Goal: Check status: Check status

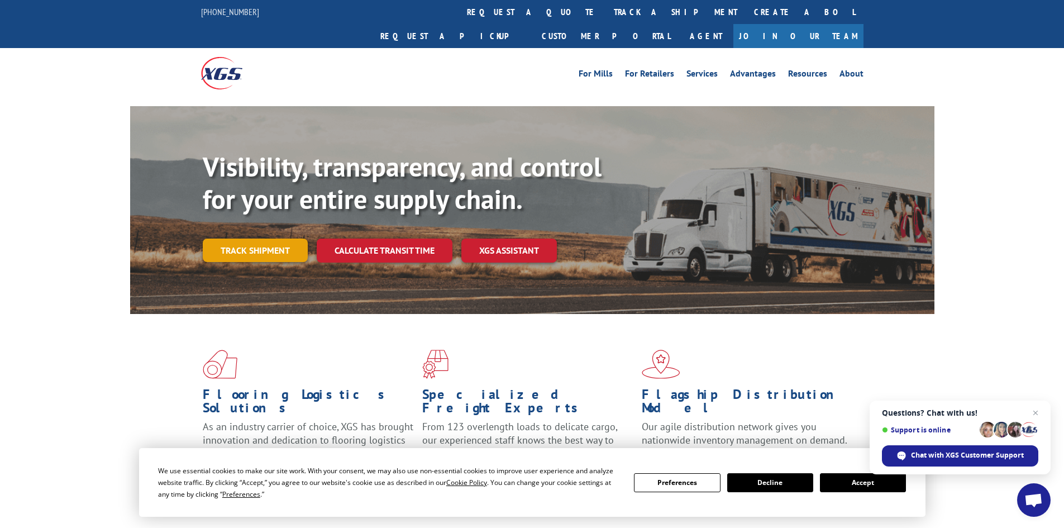
click at [285, 238] on link "Track shipment" at bounding box center [255, 249] width 105 height 23
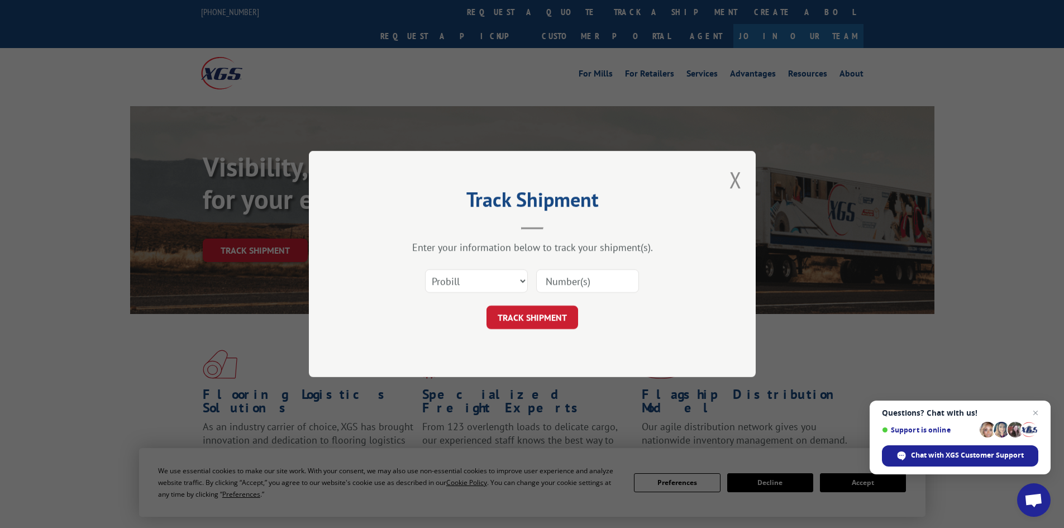
click at [578, 281] on input at bounding box center [587, 280] width 103 height 23
paste input "17259178"
type input "17259178"
click button "TRACK SHIPMENT" at bounding box center [532, 316] width 92 height 23
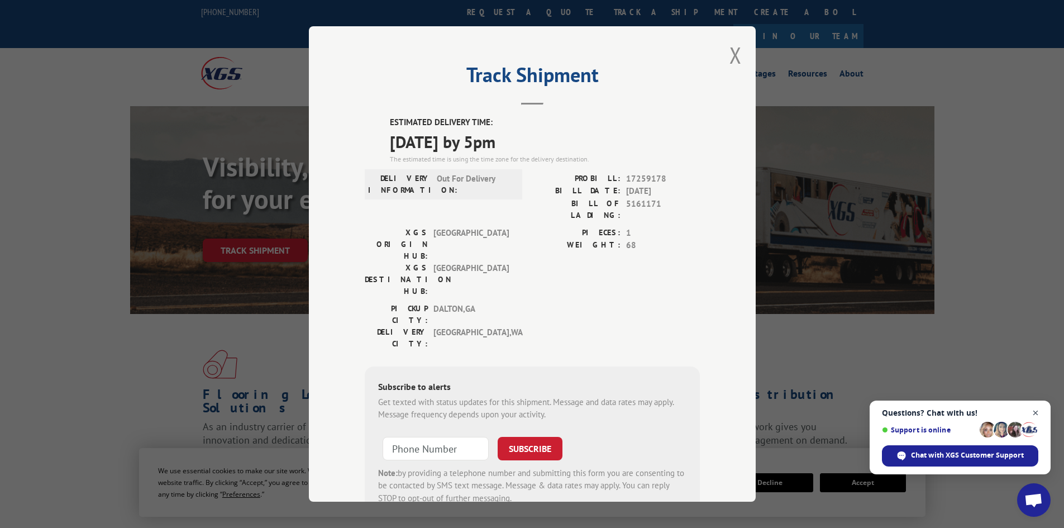
click at [1034, 412] on span "Close chat" at bounding box center [1035, 413] width 14 height 14
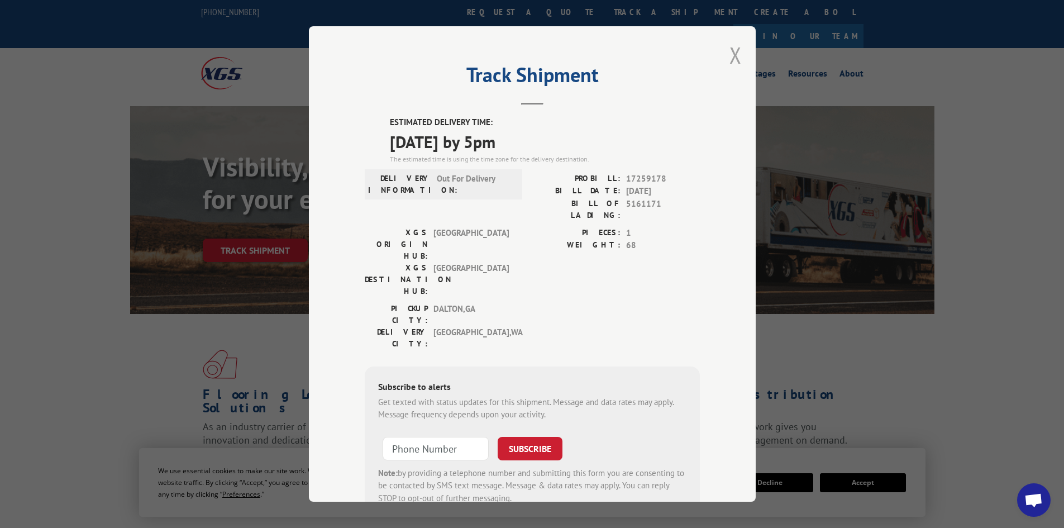
click at [731, 55] on button "Close modal" at bounding box center [735, 55] width 12 height 30
